Goal: Task Accomplishment & Management: Complete application form

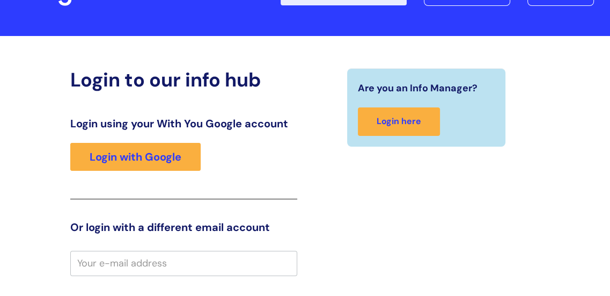
scroll to position [14, 0]
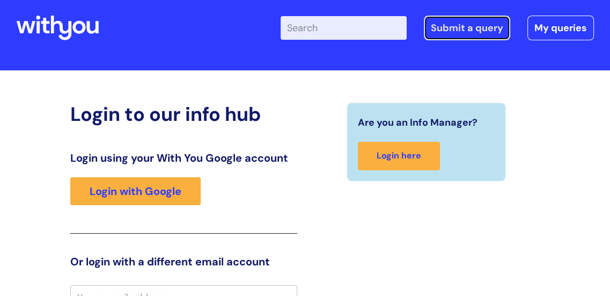
click at [480, 29] on link "Submit a query" at bounding box center [467, 28] width 86 height 25
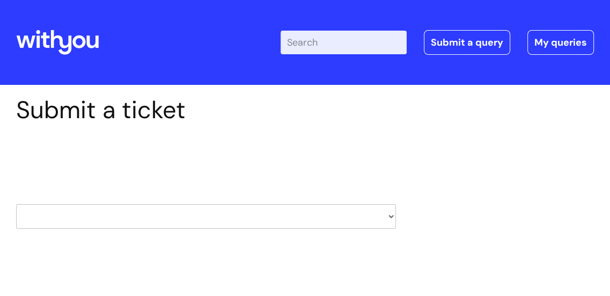
click at [389, 216] on select "HR / People IT and Support Clinical Drug Alerts Finance Accounts Data Support T…" at bounding box center [206, 216] width 380 height 25
select select "it_and_support"
click at [16, 204] on select "HR / People IT and Support Clinical Drug Alerts Finance Accounts Data Support T…" at bounding box center [206, 216] width 380 height 25
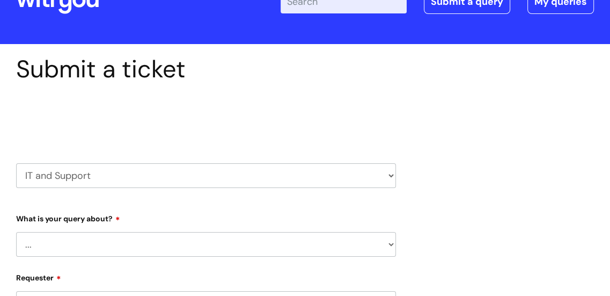
scroll to position [107, 0]
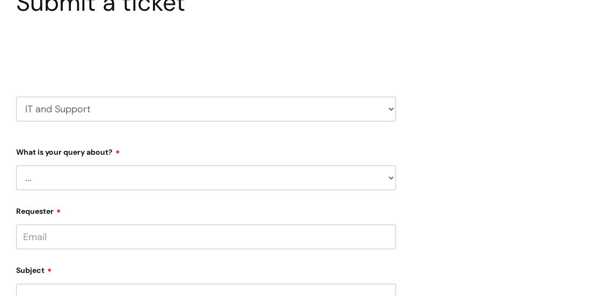
click at [391, 179] on select "... Mobile Phone Reset & MFA Accounts, Starters and Leavers IT Hardware issue I…" at bounding box center [206, 177] width 380 height 25
click at [342, 166] on select "... Mobile Phone Reset & MFA Accounts, Starters and Leavers IT Hardware issue I…" at bounding box center [206, 177] width 380 height 25
click at [393, 175] on select "... Mobile Phone Reset & MFA Accounts, Starters and Leavers IT Hardware issue I…" at bounding box center [206, 177] width 380 height 25
select select "System/software"
click at [16, 165] on select "... Mobile Phone Reset & MFA Accounts, Starters and Leavers IT Hardware issue I…" at bounding box center [206, 177] width 380 height 25
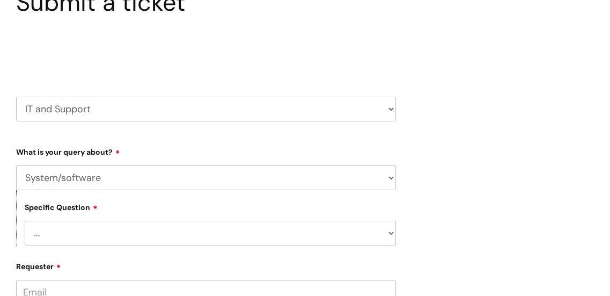
scroll to position [161, 0]
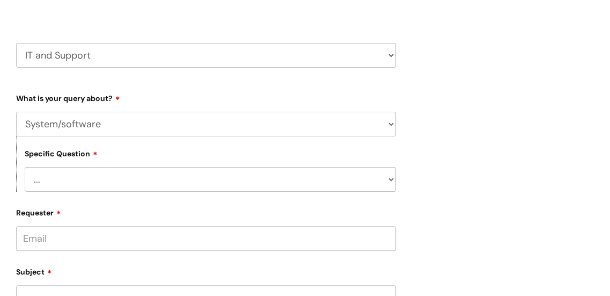
click at [391, 180] on select "... Halo PCMIS Iaptus NHS Email CJSM Email Mitel Another System Google (Workspa…" at bounding box center [210, 179] width 371 height 25
select select "I like to request software"
click at [25, 167] on select "... Halo PCMIS Iaptus NHS Email CJSM Email Mitel Another System Google (Workspa…" at bounding box center [210, 179] width 371 height 25
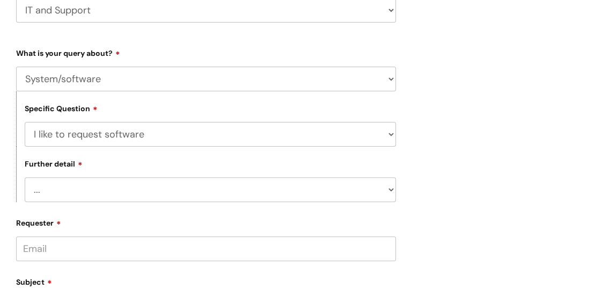
scroll to position [322, 0]
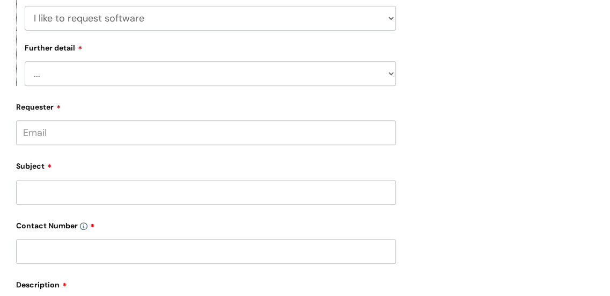
click at [91, 137] on input "Requester" at bounding box center [206, 132] width 380 height 25
type input "elaone.down@wearewithyou.org.uk"
click at [159, 79] on select "... Dragon/Simply Speaking/ClaroRead Adobe Acrobat Adobe Creative Cloud Raiser'…" at bounding box center [210, 73] width 371 height 25
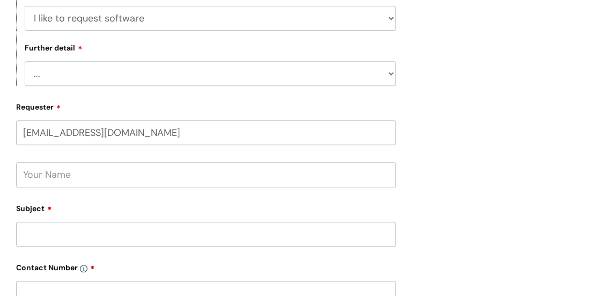
select select "Something else"
click at [25, 62] on select "... Dragon/Simply Speaking/ClaroRead Adobe Acrobat Adobe Creative Cloud Raiser'…" at bounding box center [210, 73] width 371 height 25
click at [99, 235] on input "Subject" at bounding box center [206, 234] width 380 height 25
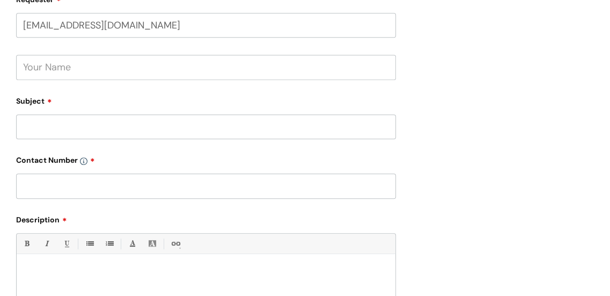
click at [62, 187] on input "text" at bounding box center [206, 185] width 380 height 25
type input "07773249039"
click at [49, 75] on input "text" at bounding box center [206, 67] width 380 height 25
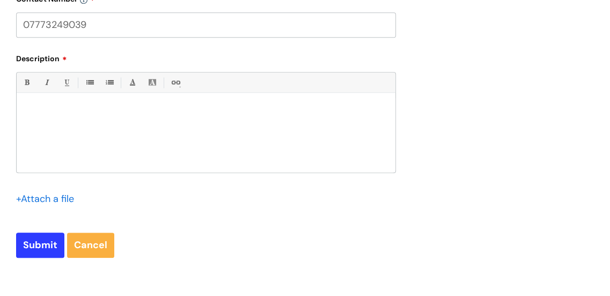
scroll to position [644, 0]
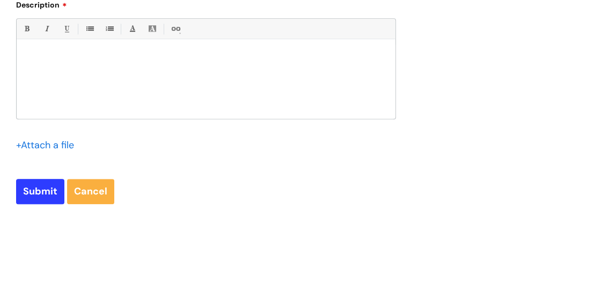
type input "Elaine Down"
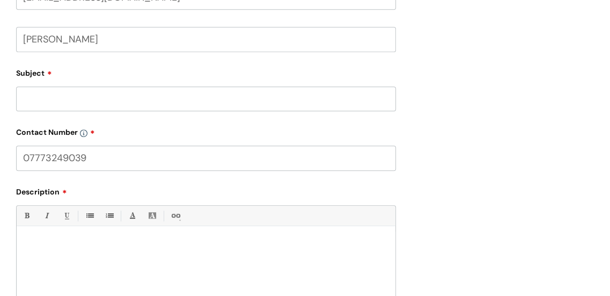
scroll to position [449, 0]
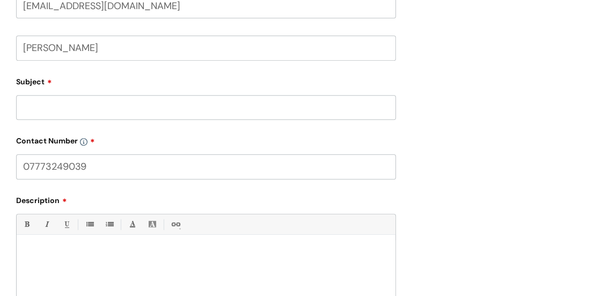
click at [46, 105] on input "Subject" at bounding box center [206, 107] width 380 height 25
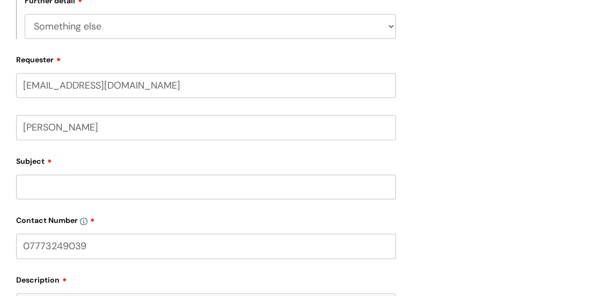
scroll to position [393, 0]
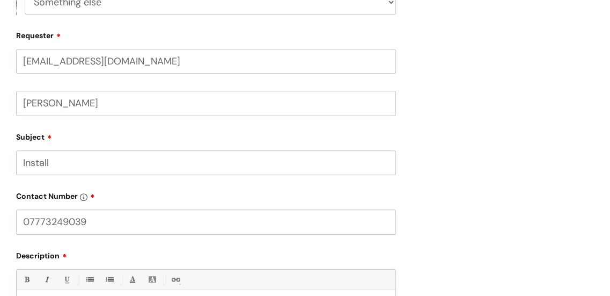
type input "Install"
